Goal: Information Seeking & Learning: Learn about a topic

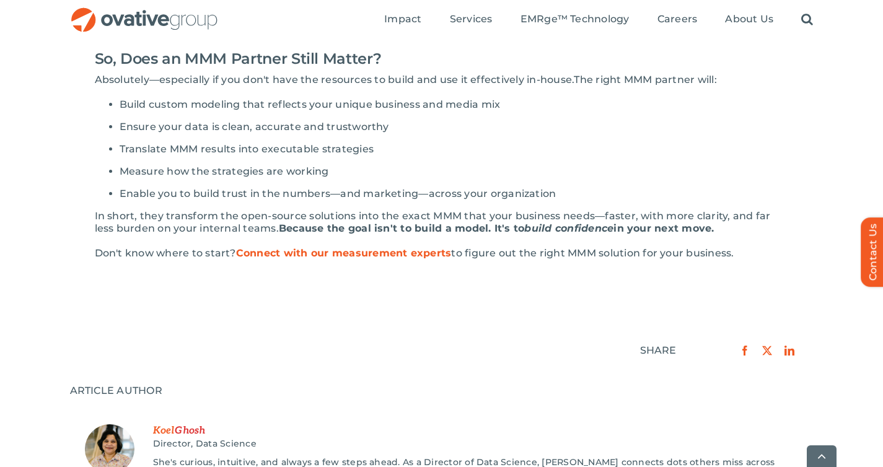
scroll to position [1152, 0]
click at [123, 27] on img "OG_Full_horizontal_RGB" at bounding box center [144, 19] width 149 height 25
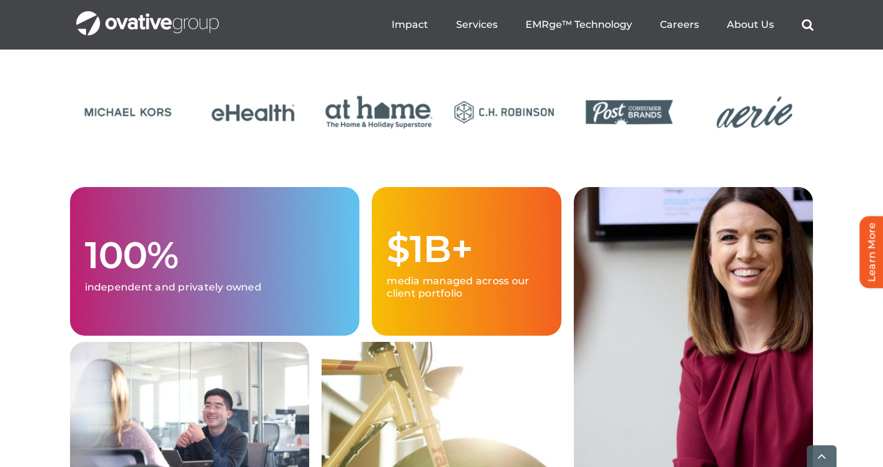
scroll to position [3176, 0]
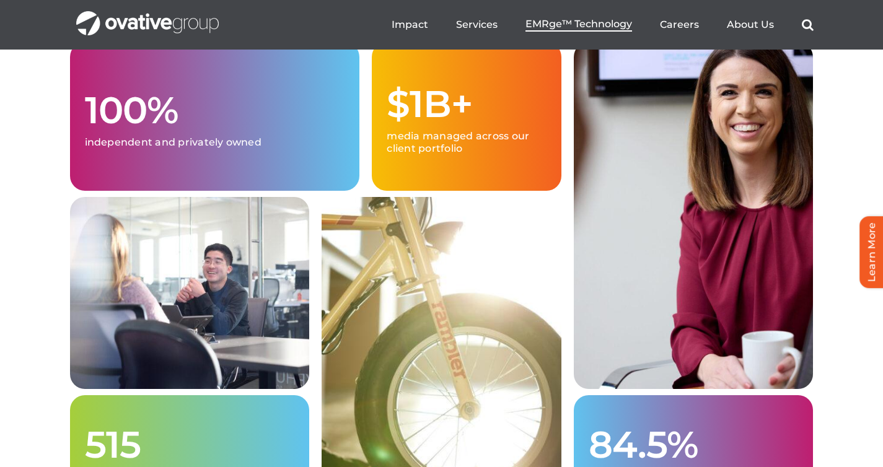
click at [572, 24] on span "EMRge™ Technology" at bounding box center [579, 24] width 107 height 12
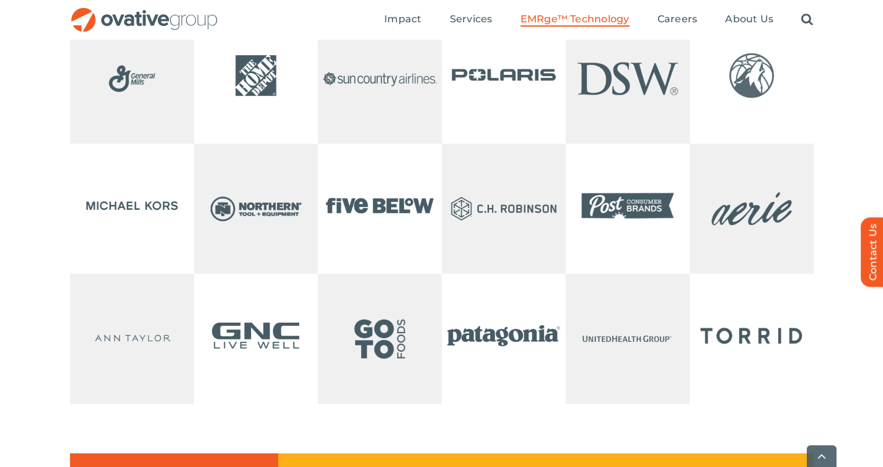
scroll to position [2703, 0]
